Goal: Navigation & Orientation: Find specific page/section

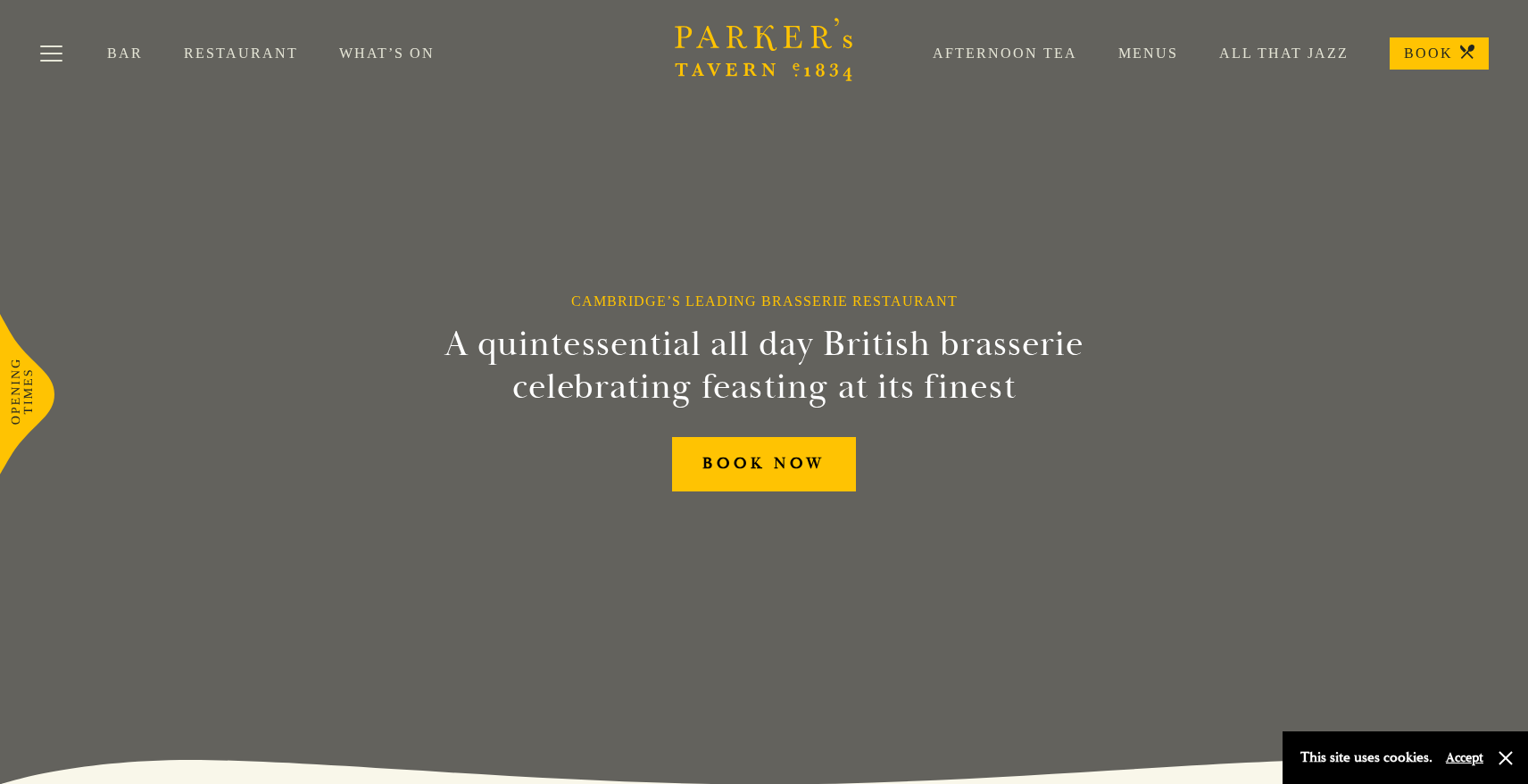
click at [216, 51] on link "Restaurant" at bounding box center [261, 53] width 155 height 18
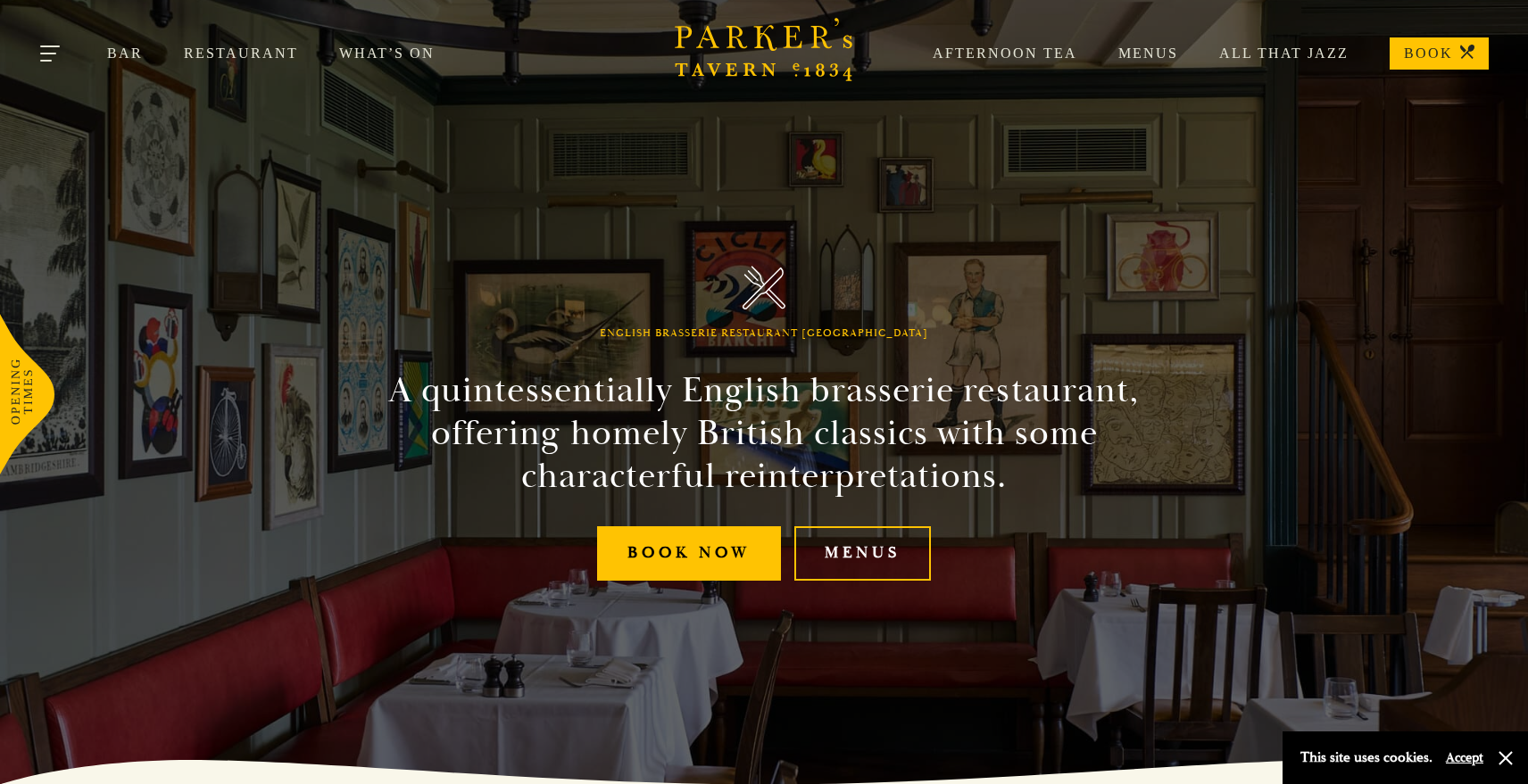
click at [65, 52] on button "Toggle navigation" at bounding box center [51, 56] width 76 height 76
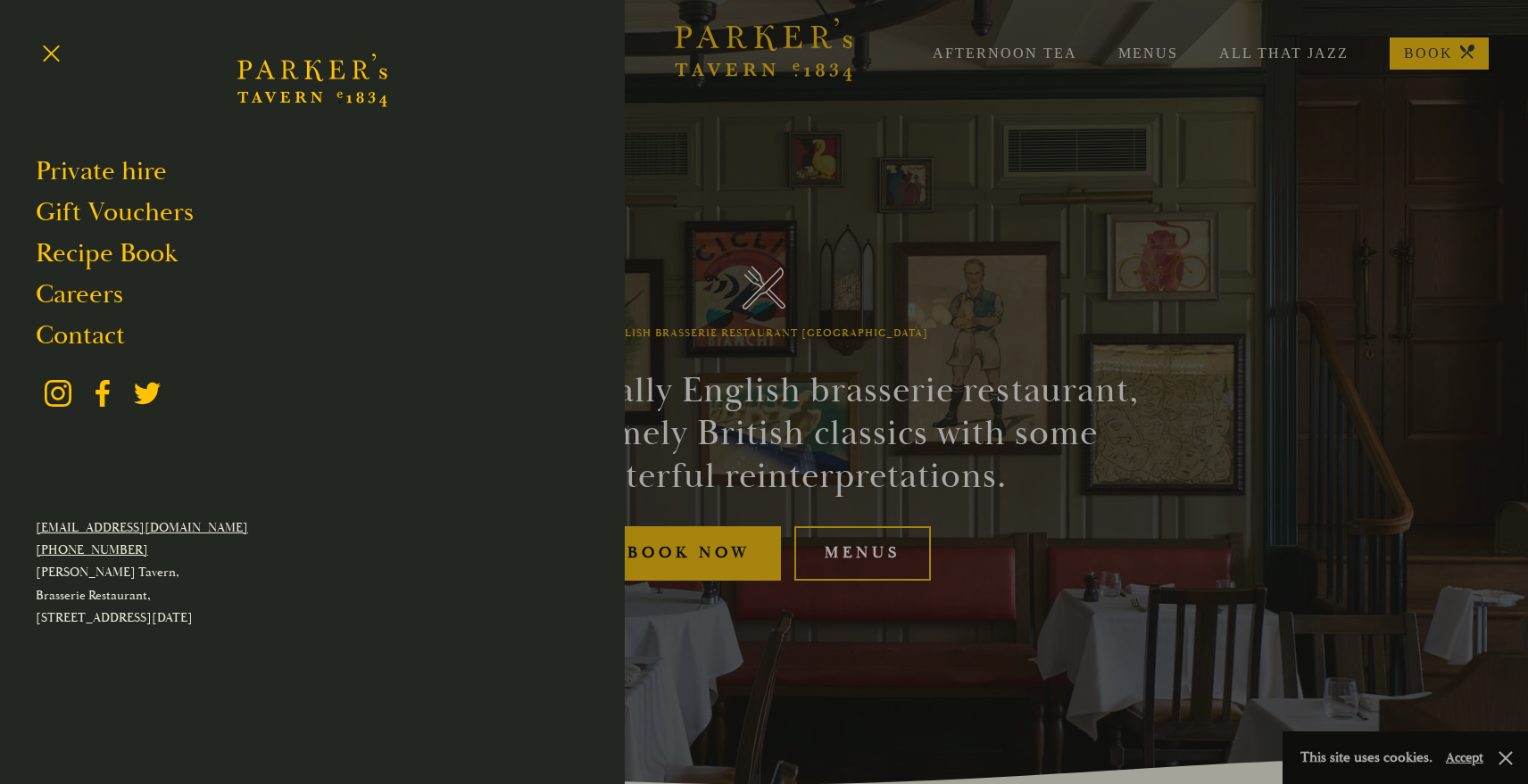
click at [829, 215] on div at bounding box center [764, 392] width 1528 height 784
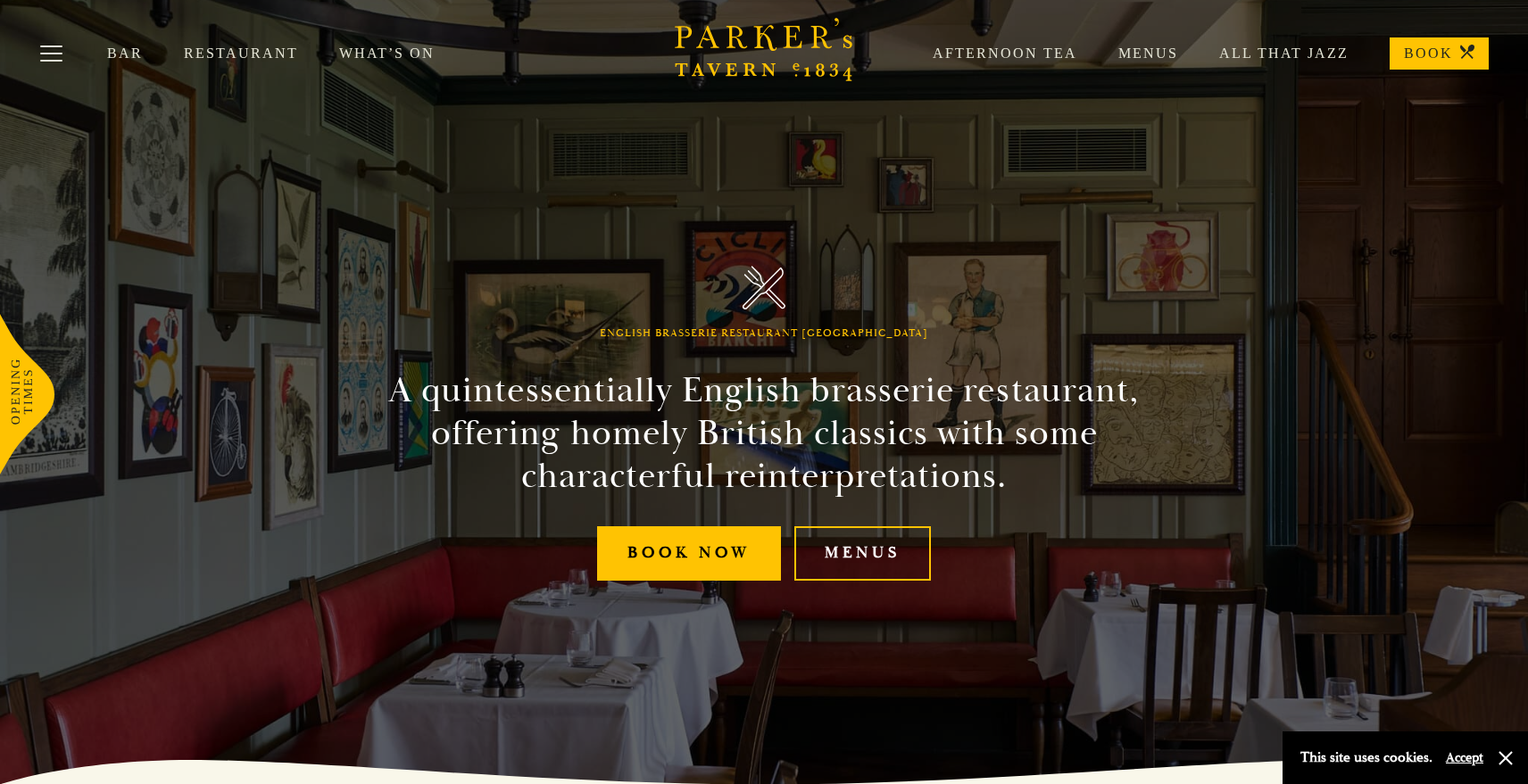
click at [267, 53] on link "Restaurant" at bounding box center [261, 53] width 155 height 18
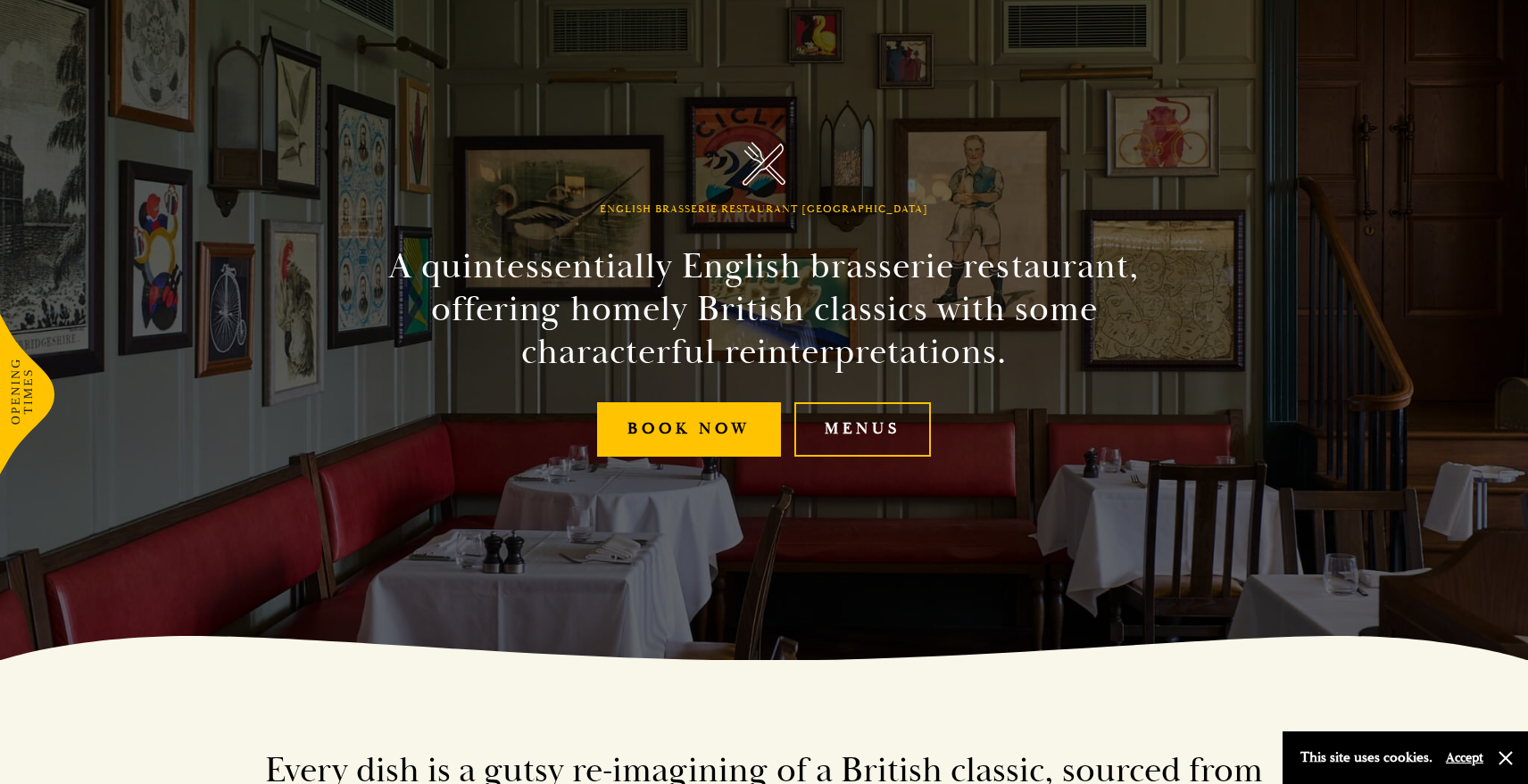
scroll to position [139, 0]
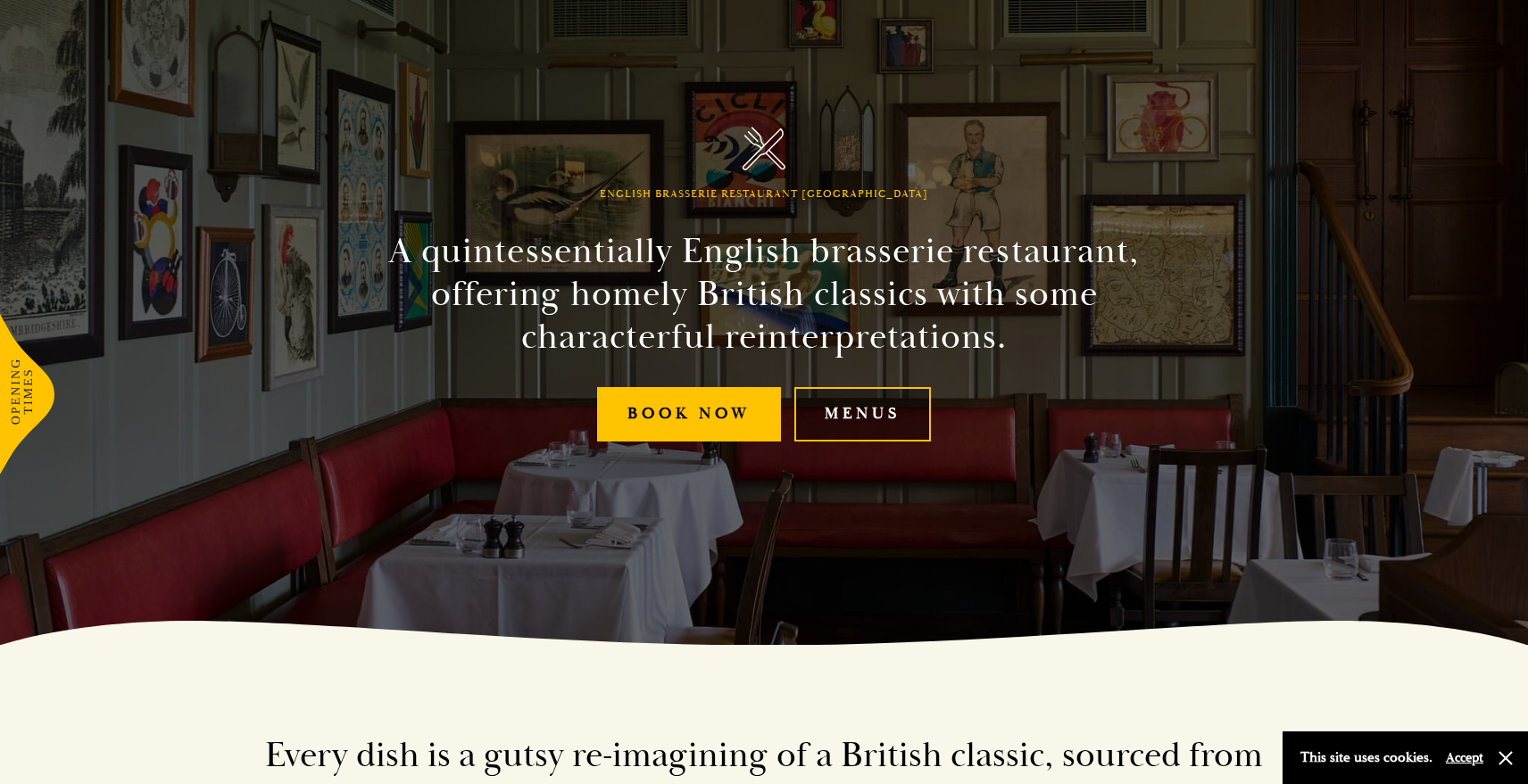
click at [879, 428] on link "Menus" at bounding box center [862, 415] width 137 height 55
